Goal: Complete application form

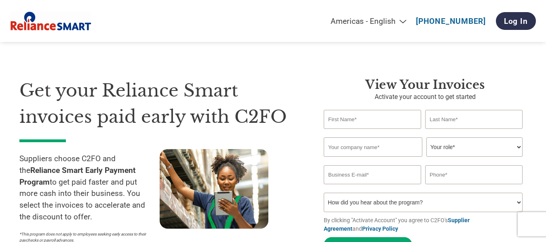
click at [279, 74] on div "Get your Reliance Smart invoices paid early with C2FO Suppliers choose C2FO and…" at bounding box center [273, 151] width 508 height 212
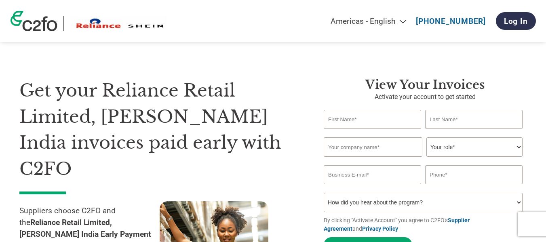
click at [312, 87] on div "View Your Invoices Activate your account to get started Invalid first name or f…" at bounding box center [419, 195] width 215 height 234
click at [370, 129] on input "text" at bounding box center [372, 119] width 97 height 19
click at [457, 121] on input "text" at bounding box center [474, 119] width 97 height 19
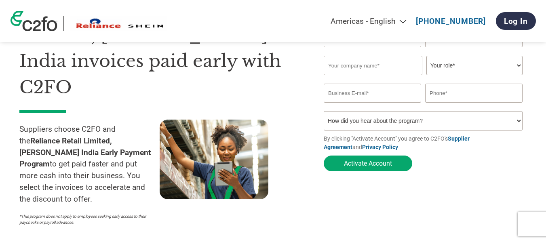
scroll to position [81, 0]
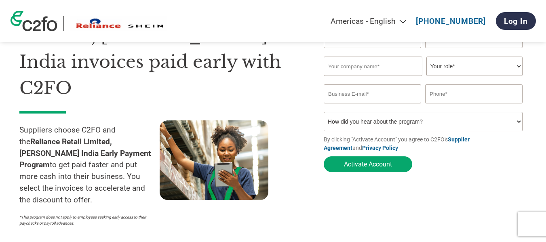
click at [421, 127] on select "How did you hear about the program? Received a letter Email Social Media Online…" at bounding box center [423, 121] width 199 height 19
click at [298, 159] on div at bounding box center [230, 176] width 140 height 110
click at [366, 70] on input "text" at bounding box center [373, 66] width 99 height 19
